Goal: Use online tool/utility

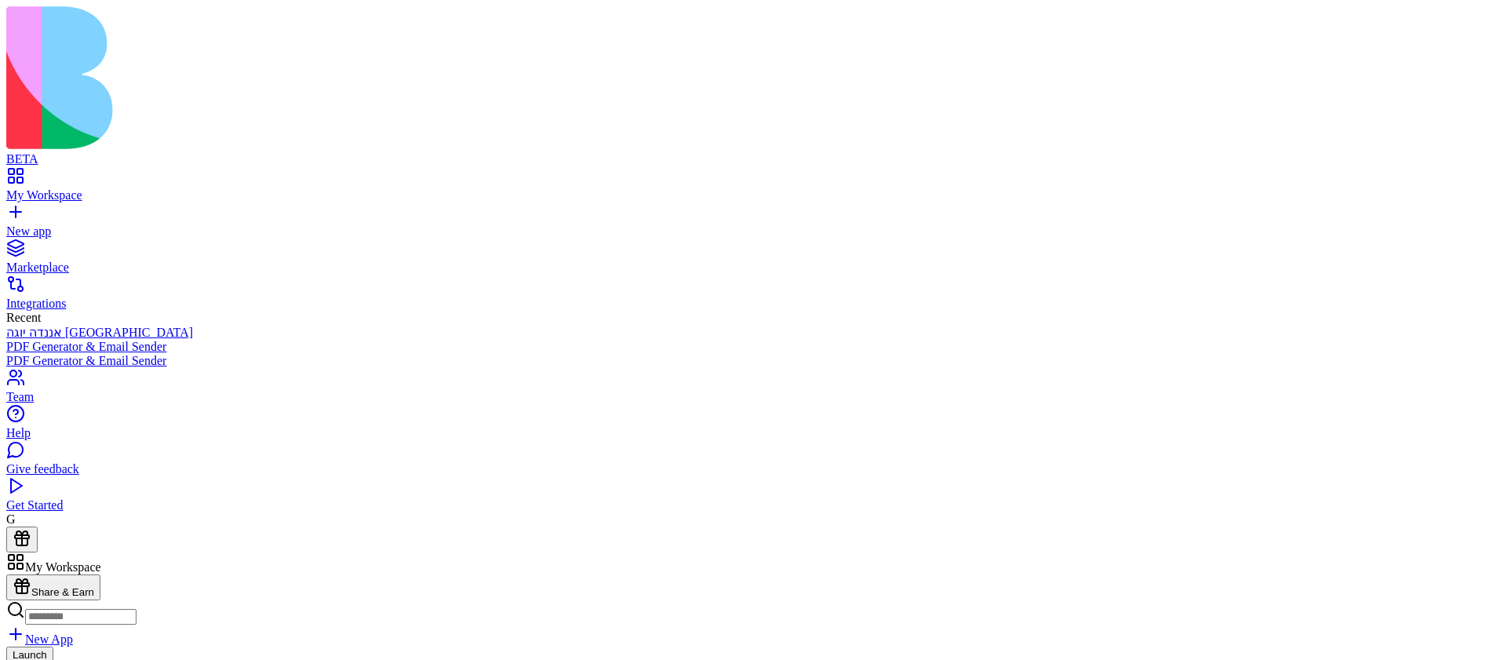
click at [73, 632] on link "New App" at bounding box center [39, 638] width 67 height 13
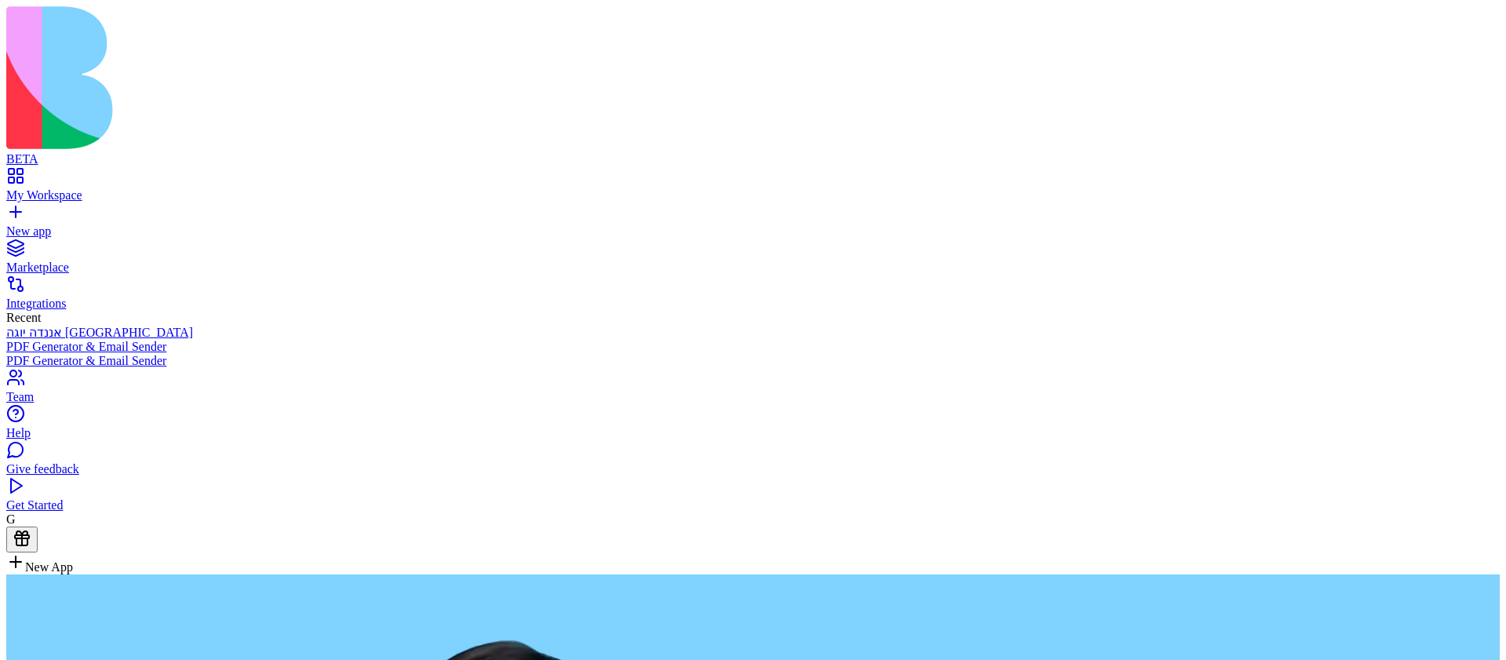
type textarea "**********"
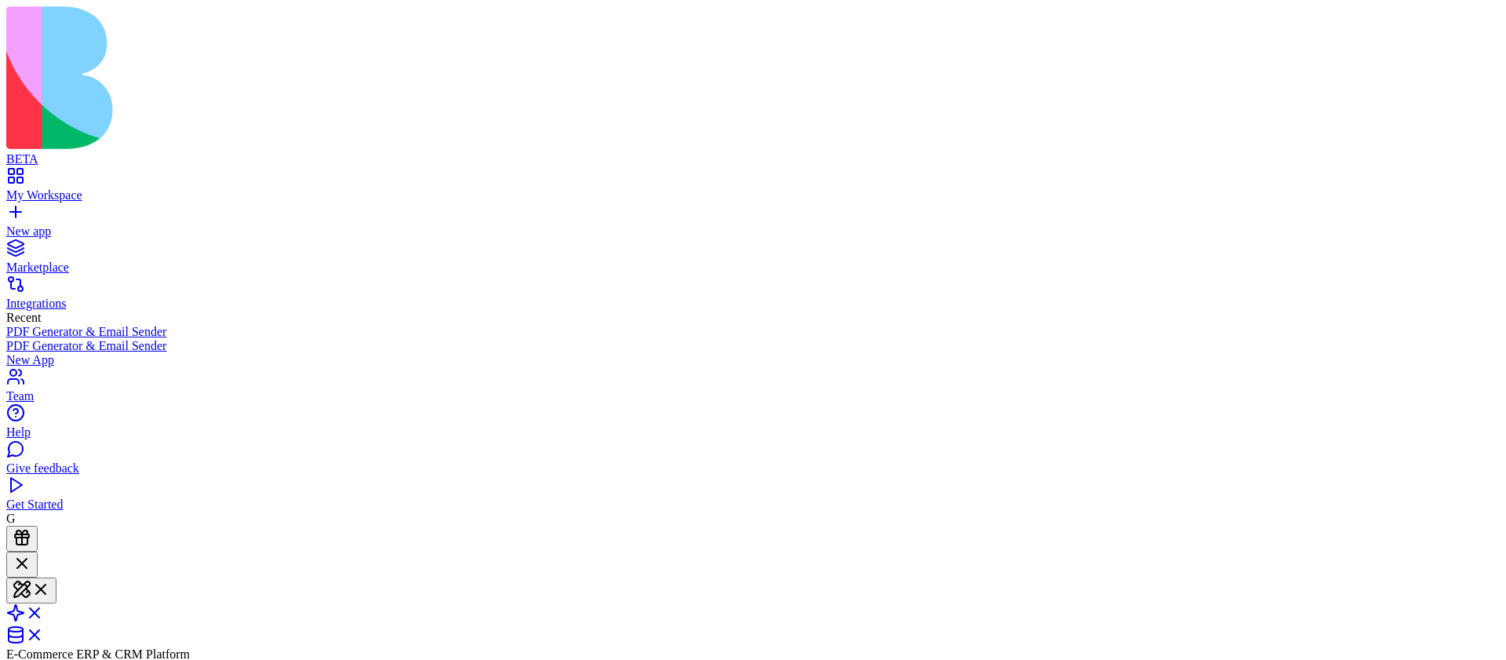
scroll to position [566, 0]
